Goal: Task Accomplishment & Management: Complete application form

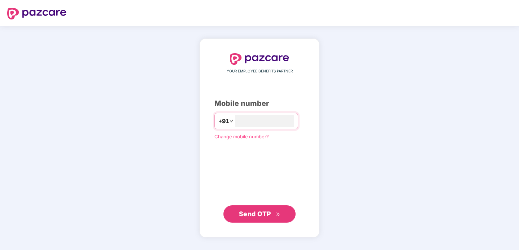
type input "**********"
click at [264, 212] on span "Send OTP" at bounding box center [255, 214] width 32 height 8
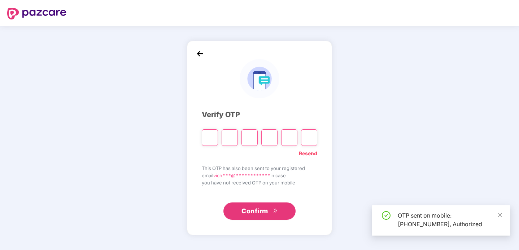
click at [268, 105] on div "**********" at bounding box center [259, 138] width 115 height 164
click at [210, 136] on input "Please enter verification code. Digit 1" at bounding box center [210, 138] width 16 height 17
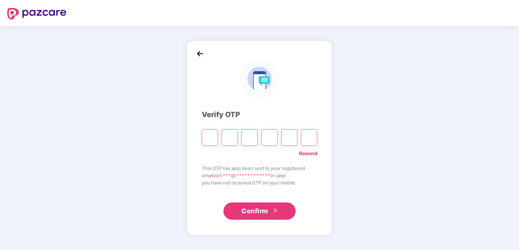
type input "*"
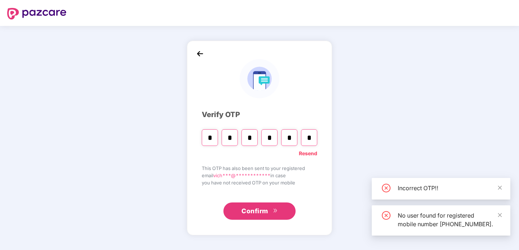
type input "*"
click at [292, 141] on input "*" at bounding box center [289, 138] width 16 height 17
type input "*"
click at [316, 139] on input "Digit 6" at bounding box center [309, 138] width 16 height 17
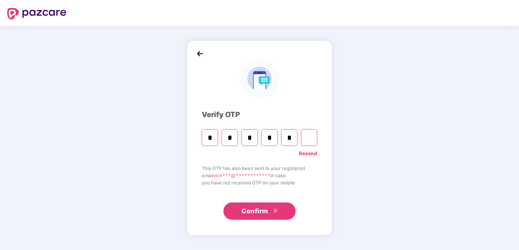
type input "*"
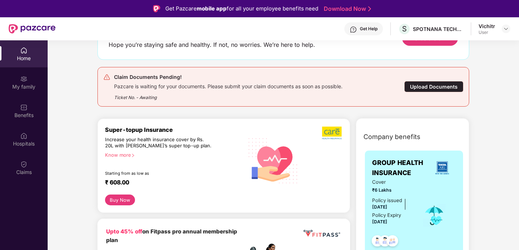
scroll to position [43, 0]
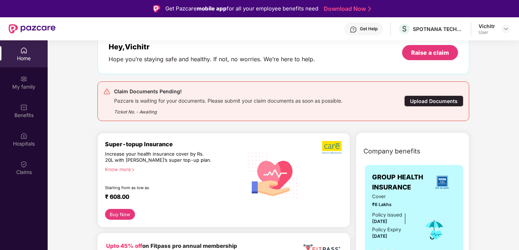
click at [427, 100] on div "Upload Documents" at bounding box center [433, 101] width 59 height 11
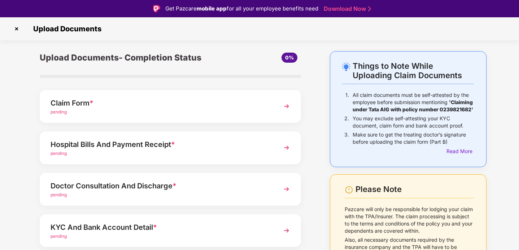
click at [219, 113] on div "pending" at bounding box center [160, 112] width 219 height 7
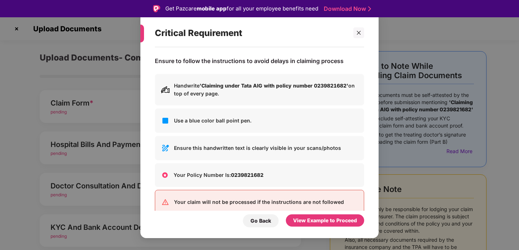
click at [231, 90] on p "Handwrite 'Claiming under Tata AIG with policy number 0239821682' on top of eve…" at bounding box center [266, 90] width 184 height 16
drag, startPoint x: 220, startPoint y: 127, endPoint x: 218, endPoint y: 122, distance: 5.5
click at [220, 126] on div "Use a blue color ball point pen." at bounding box center [259, 121] width 209 height 25
click at [201, 94] on p "Handwrite 'Claiming under Tata AIG with policy number 0239821682' on top of eve…" at bounding box center [266, 90] width 184 height 16
click at [241, 89] on b "'Claiming under Tata AIG with policy number 0239821682'" at bounding box center [273, 86] width 149 height 6
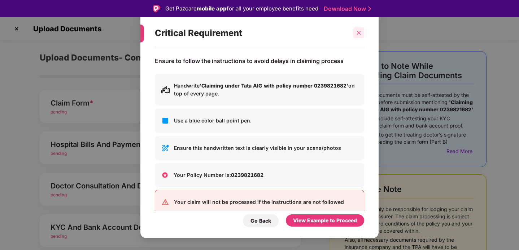
click at [357, 31] on icon "close" at bounding box center [358, 32] width 5 height 5
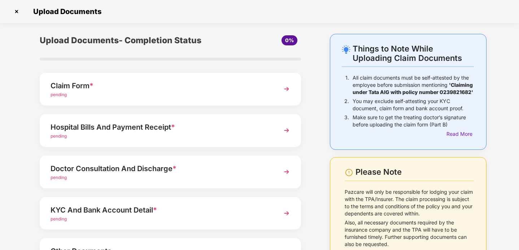
click at [15, 9] on img at bounding box center [17, 12] width 12 height 12
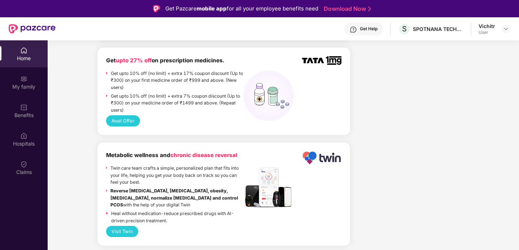
scroll to position [561, 0]
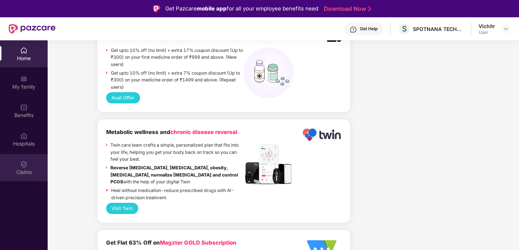
click at [25, 163] on img at bounding box center [23, 164] width 7 height 7
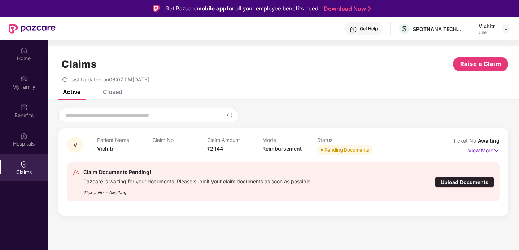
scroll to position [40, 0]
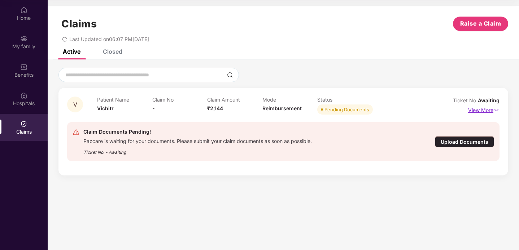
click at [495, 110] on img at bounding box center [496, 110] width 6 height 8
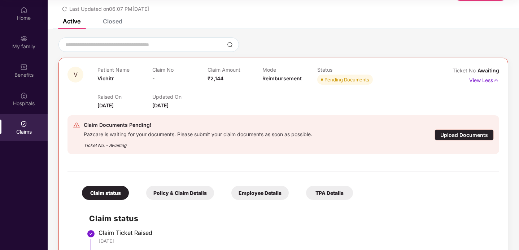
scroll to position [79, 0]
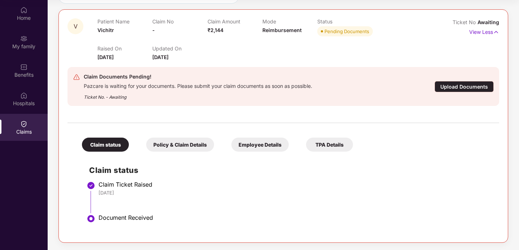
click at [181, 146] on div "Policy & Claim Details" at bounding box center [180, 145] width 68 height 14
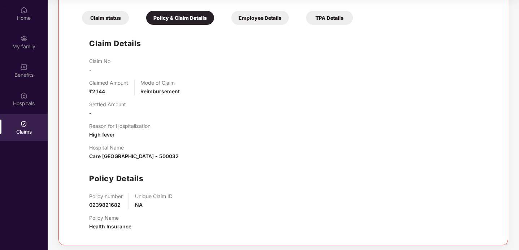
scroll to position [208, 0]
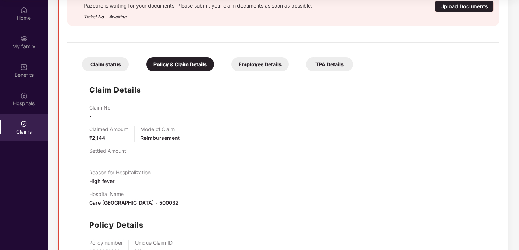
click at [257, 62] on div "Employee Details" at bounding box center [259, 64] width 57 height 14
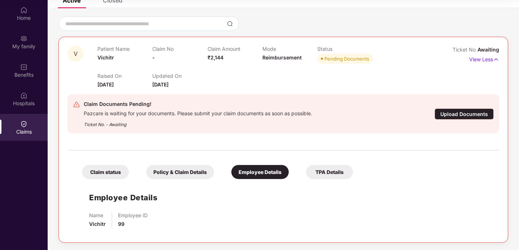
click at [330, 170] on div "TPA Details" at bounding box center [329, 172] width 47 height 14
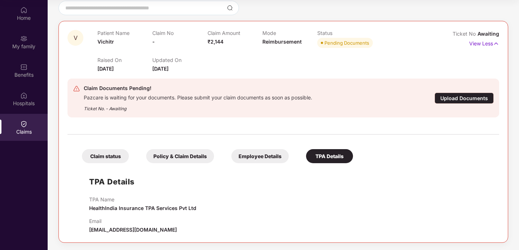
scroll to position [0, 0]
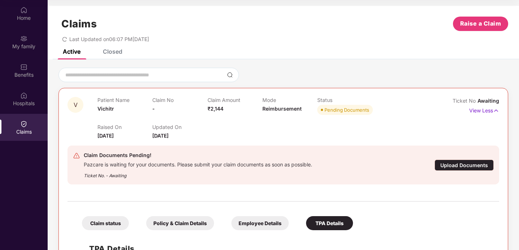
click at [458, 166] on div "Upload Documents" at bounding box center [463, 165] width 59 height 11
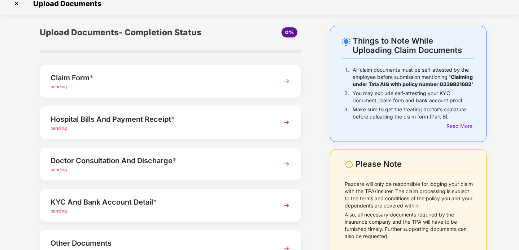
scroll to position [12, 0]
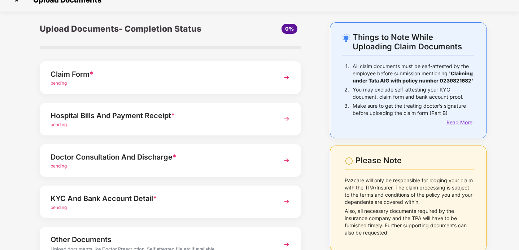
click at [448, 127] on div "Read More" at bounding box center [459, 123] width 27 height 8
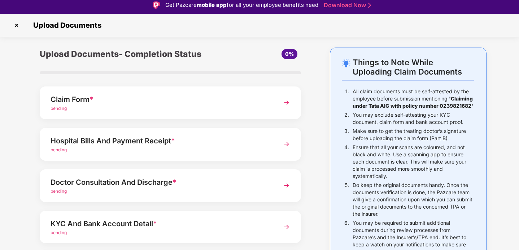
scroll to position [0, 0]
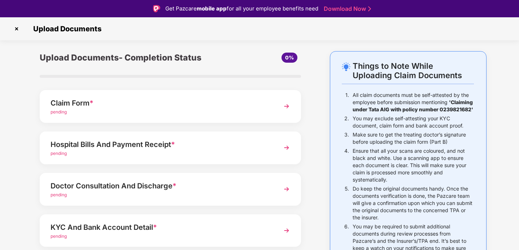
click at [278, 107] on div "Claim Form * pending" at bounding box center [170, 106] width 261 height 33
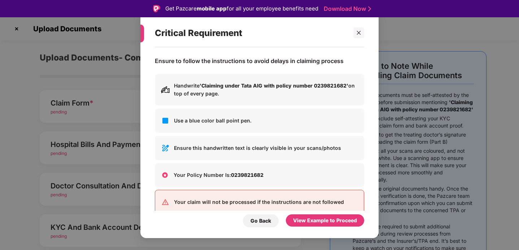
scroll to position [13, 0]
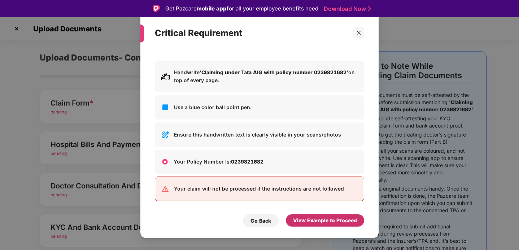
click at [330, 222] on div "View Example to Proceed" at bounding box center [325, 221] width 64 height 8
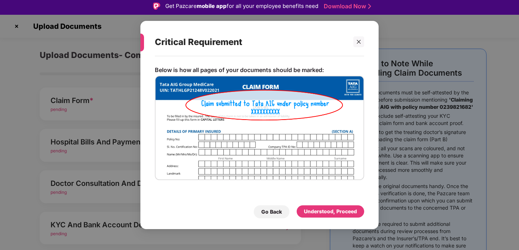
scroll to position [0, 0]
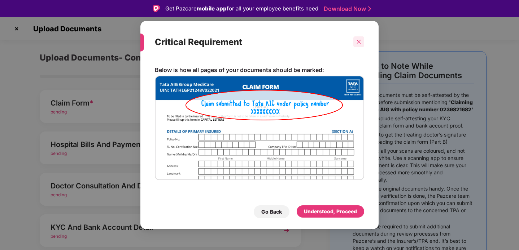
click at [356, 43] on icon "close" at bounding box center [358, 41] width 5 height 5
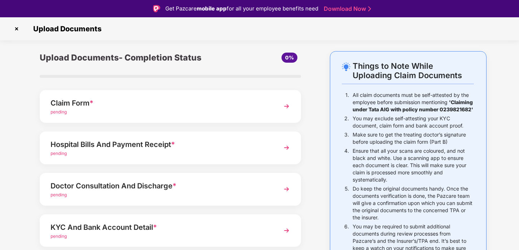
click at [16, 31] on img at bounding box center [17, 29] width 12 height 12
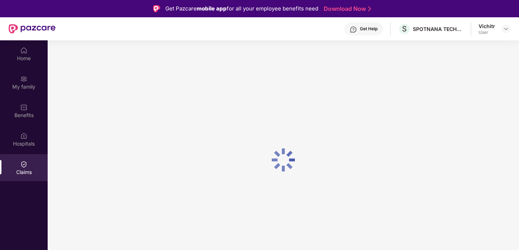
scroll to position [40, 0]
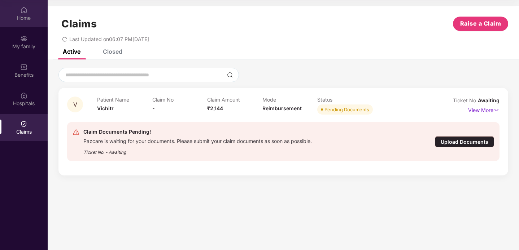
click at [29, 22] on div "Home" at bounding box center [24, 13] width 48 height 27
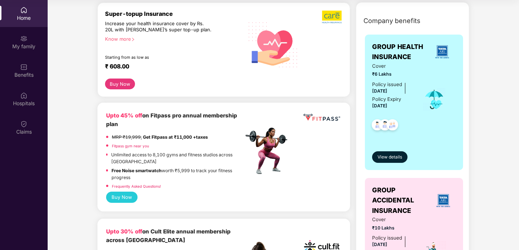
scroll to position [139, 0]
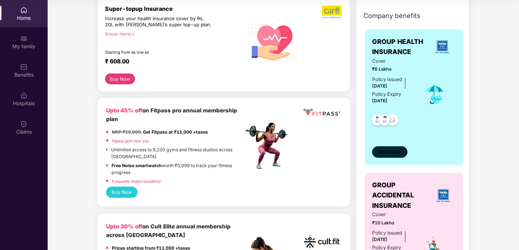
click at [393, 152] on span "View details" at bounding box center [389, 152] width 25 height 7
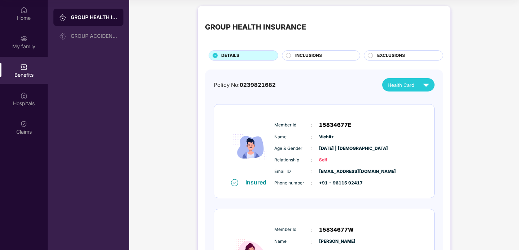
scroll to position [0, 0]
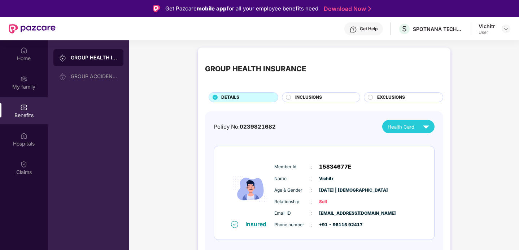
click at [300, 99] on span "INCLUSIONS" at bounding box center [308, 97] width 27 height 7
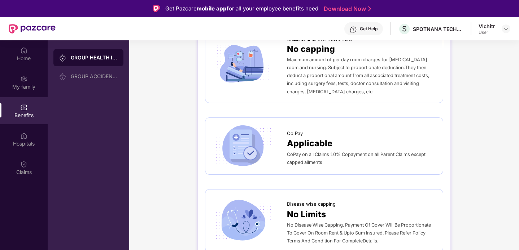
scroll to position [281, 0]
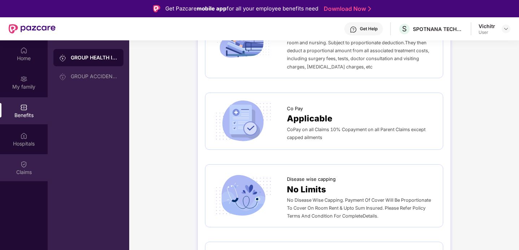
click at [32, 164] on div "Claims" at bounding box center [24, 167] width 48 height 27
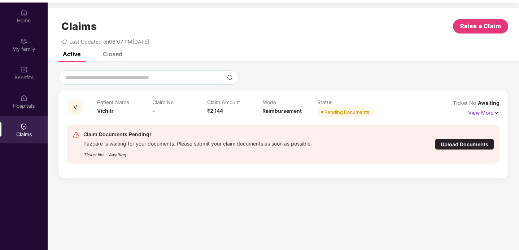
scroll to position [40, 0]
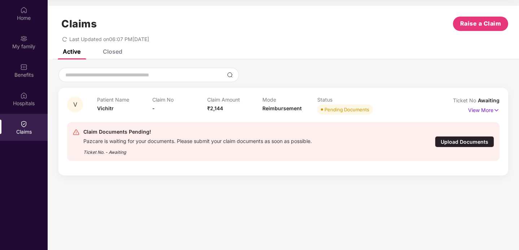
click at [465, 138] on div "Upload Documents" at bounding box center [464, 141] width 59 height 11
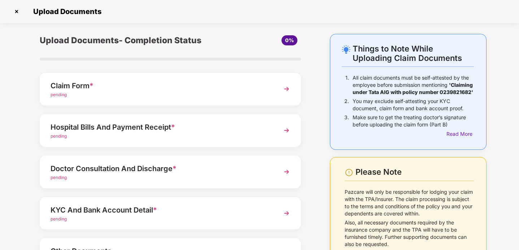
click at [220, 102] on div "Claim Form * pending" at bounding box center [170, 89] width 261 height 33
